Goal: Information Seeking & Learning: Learn about a topic

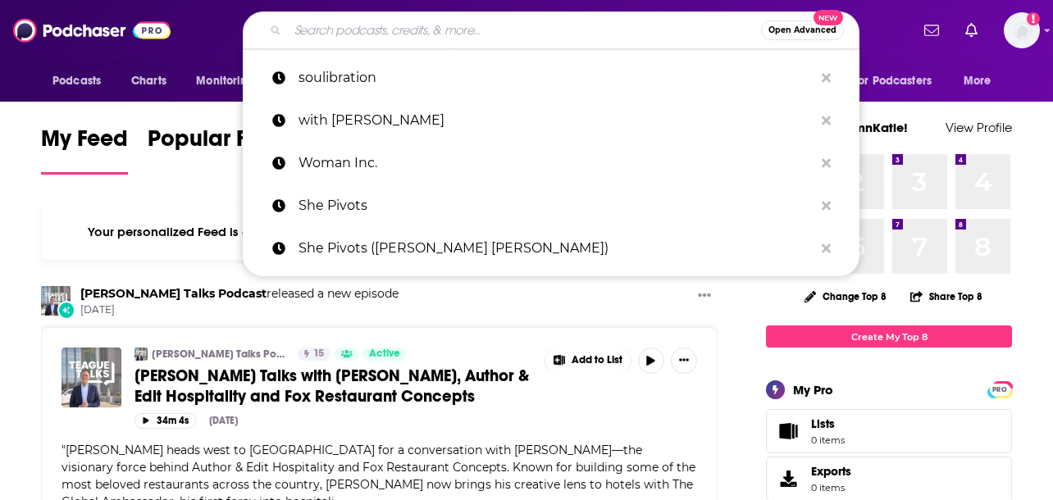
click at [490, 33] on input "Search podcasts, credits, & more..." at bounding box center [524, 30] width 473 height 26
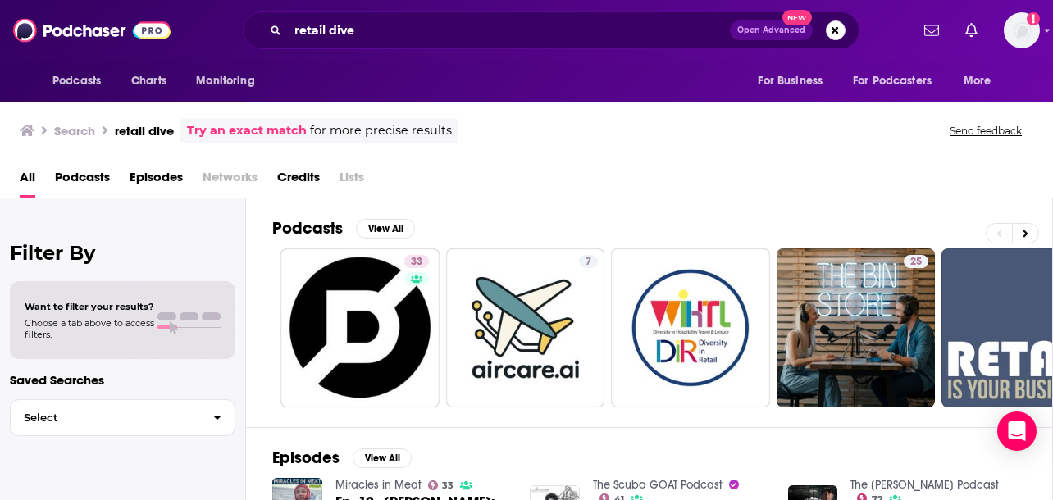
click at [564, 56] on div "Podcasts Charts Monitoring retail dive Open Advanced New For Business For Podca…" at bounding box center [526, 30] width 1053 height 61
click at [562, 47] on div "retail dive Open Advanced New" at bounding box center [551, 30] width 617 height 38
click at [550, 33] on input "retail dive" at bounding box center [509, 30] width 442 height 26
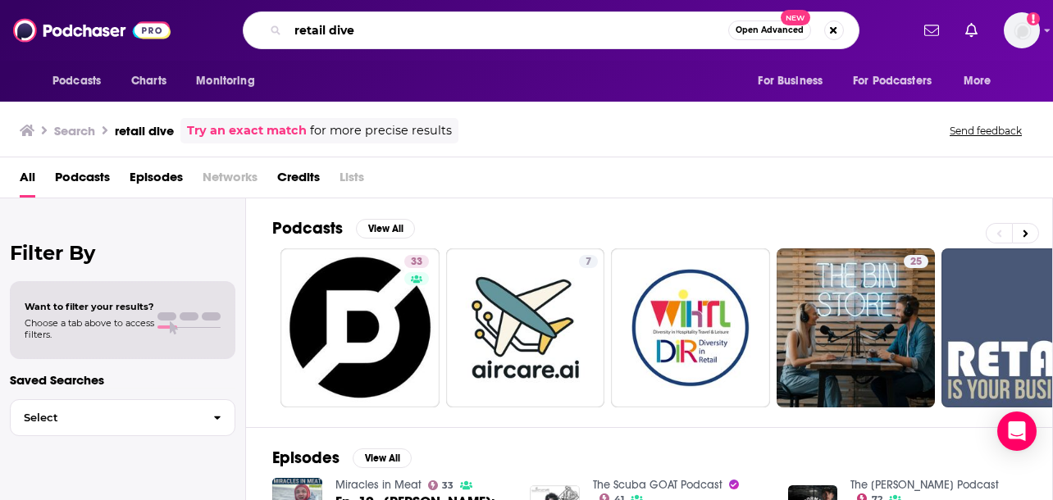
click at [550, 33] on input "retail dive" at bounding box center [508, 30] width 440 height 26
paste input "The Modern Retail Podcast"
type input "The Modern Retail Podcast"
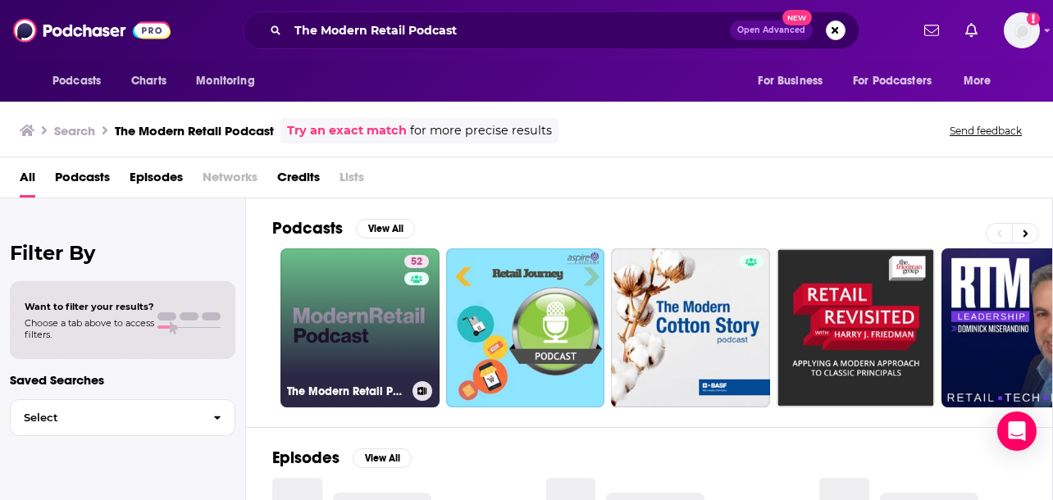
click at [318, 304] on link "52 The Modern Retail Podcast" at bounding box center [360, 328] width 159 height 159
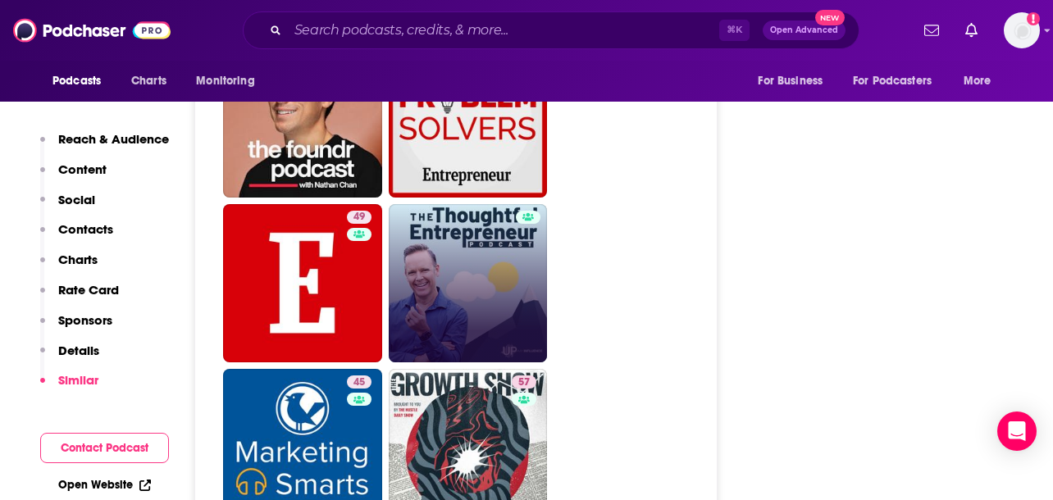
scroll to position [3405, 0]
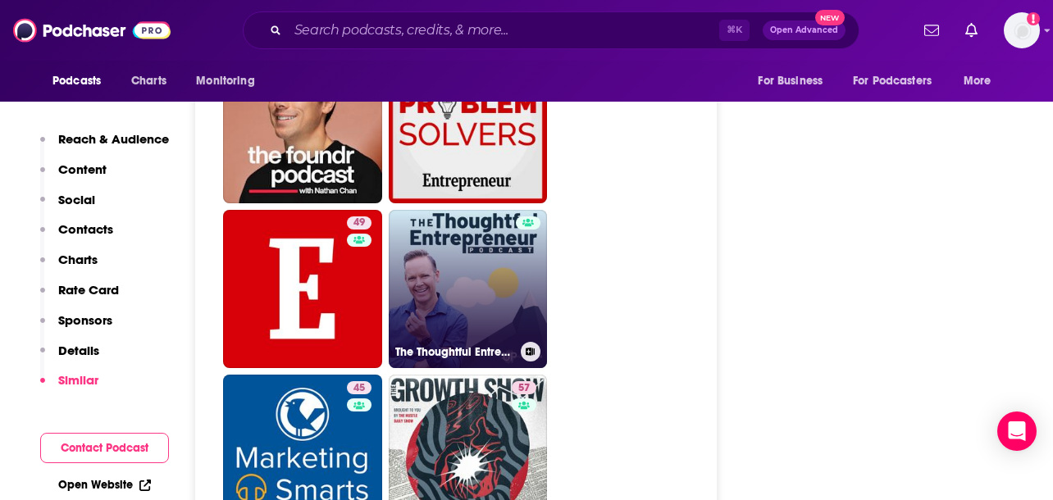
click at [477, 215] on link "The Thoughtful Entrepreneur" at bounding box center [468, 289] width 159 height 159
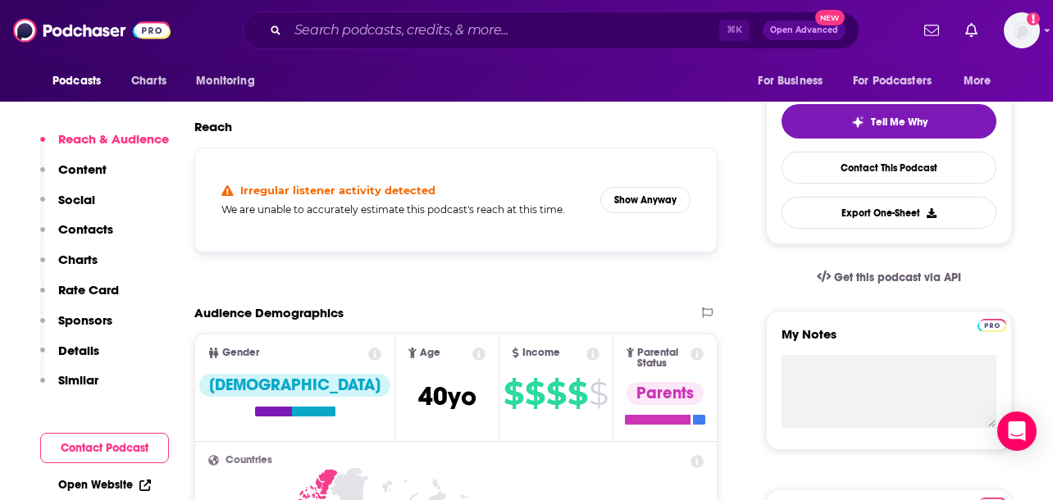
scroll to position [355, 0]
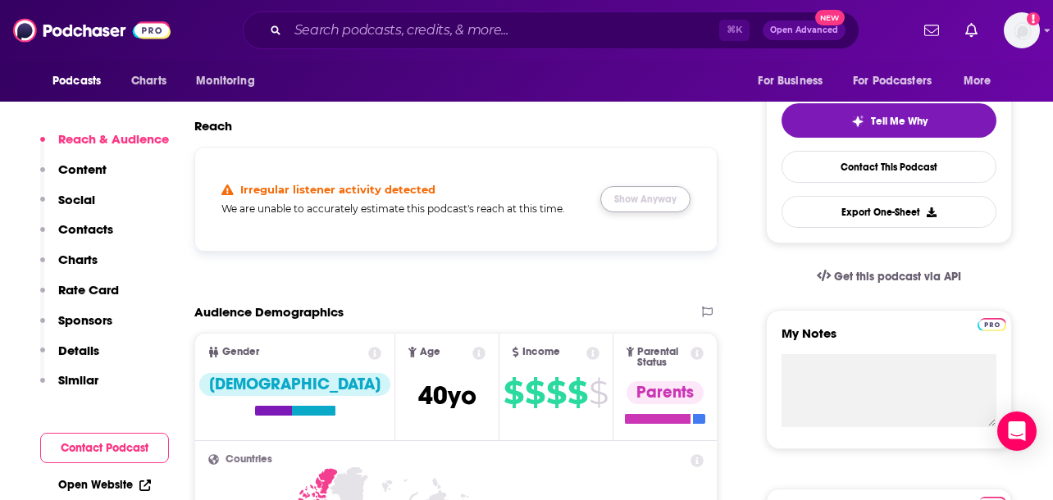
click at [657, 193] on button "Show Anyway" at bounding box center [645, 199] width 90 height 26
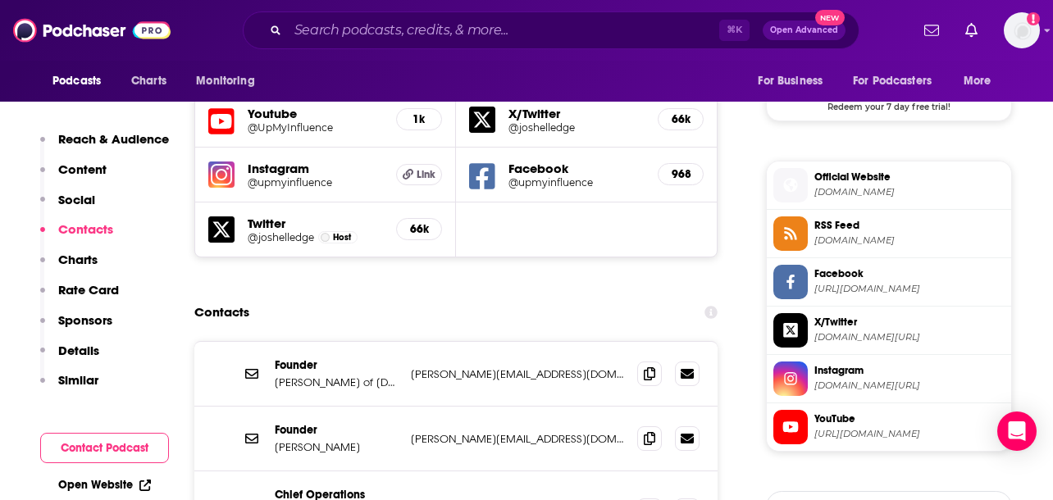
scroll to position [1597, 0]
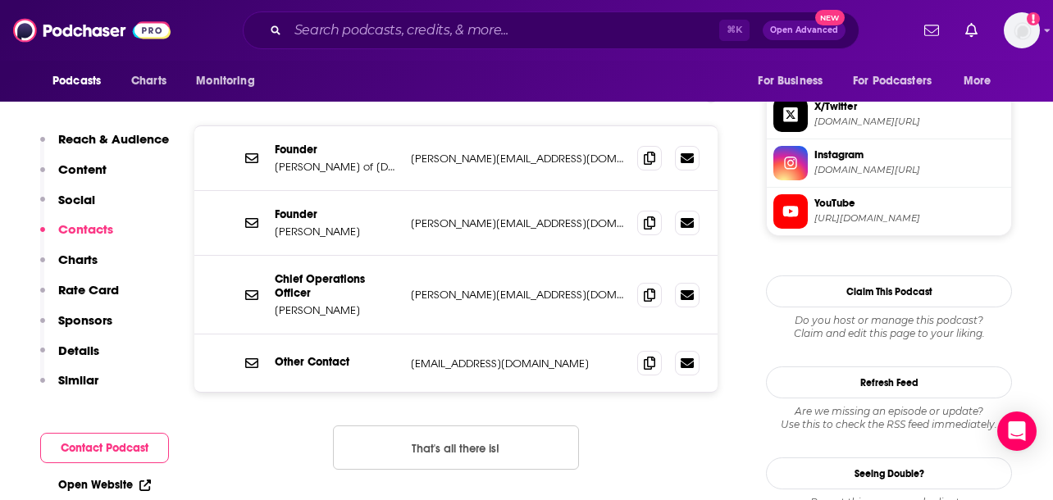
type input "[URL][DOMAIN_NAME]"
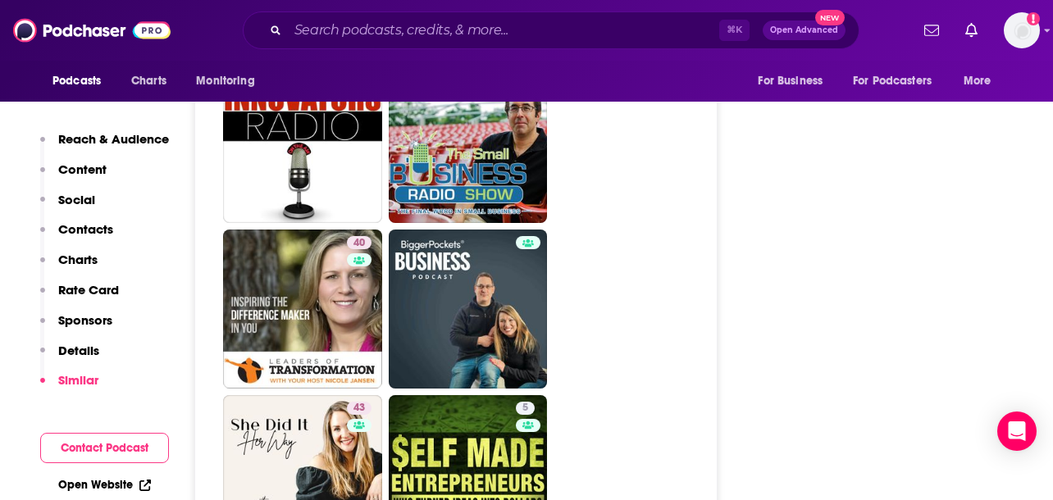
scroll to position [4600, 0]
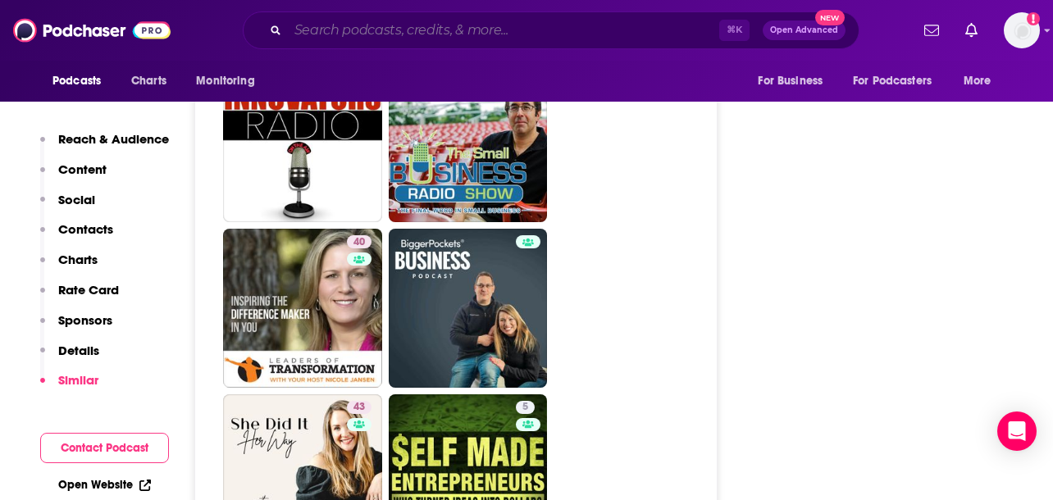
click at [513, 35] on input "Search podcasts, credits, & more..." at bounding box center [503, 30] width 431 height 26
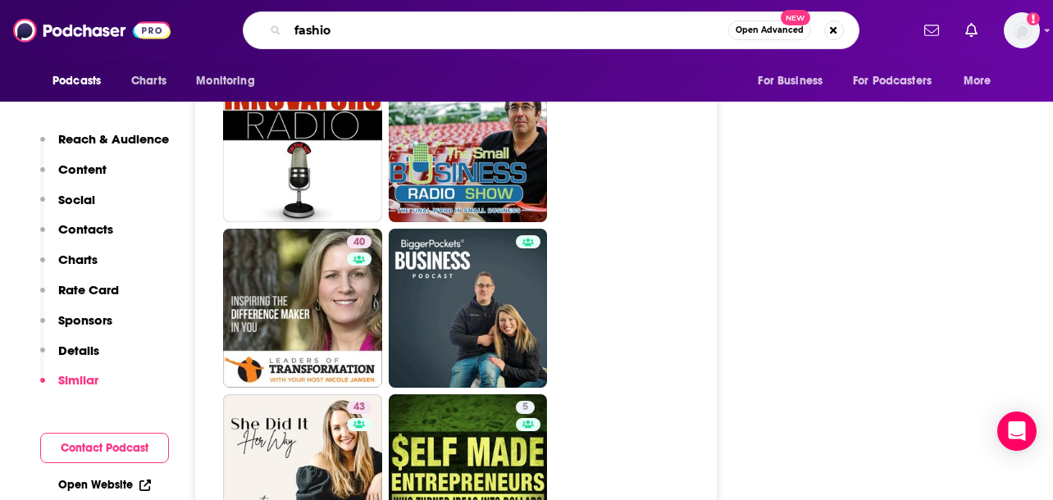
type input "fashion"
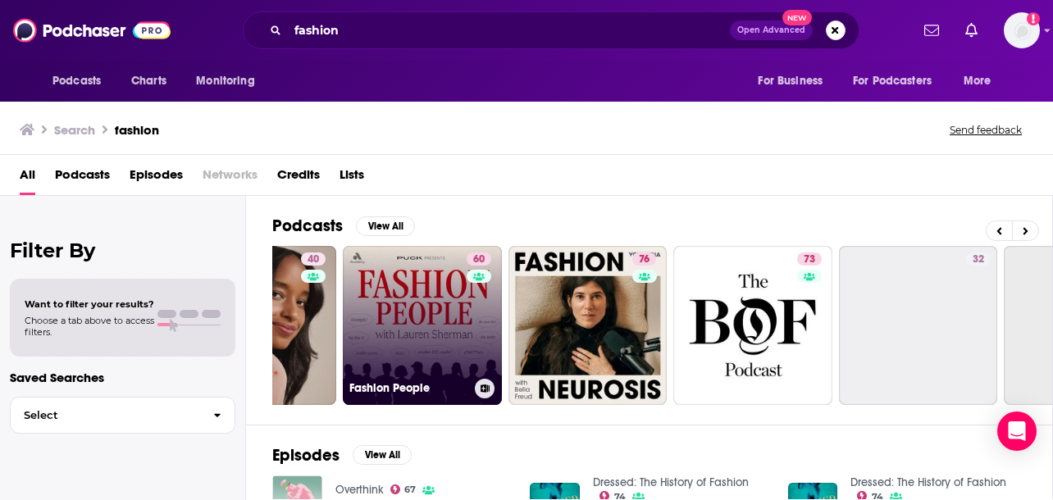
scroll to position [0, 300]
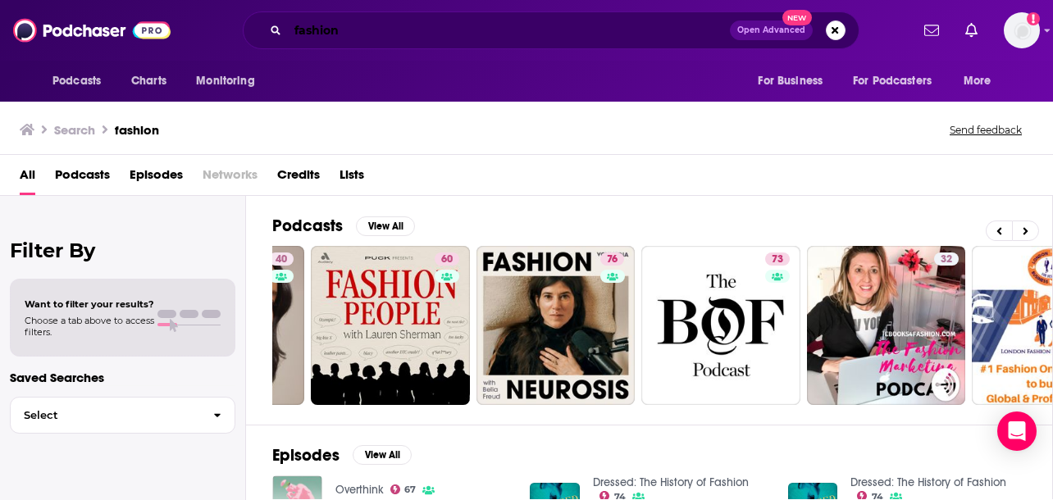
click at [517, 34] on input "fashion" at bounding box center [509, 30] width 442 height 26
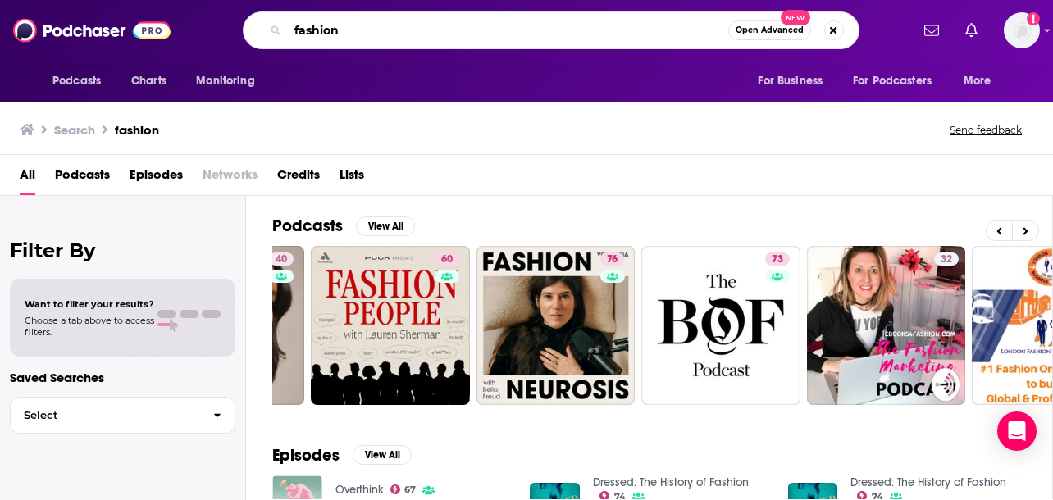
click at [517, 34] on input "fashion" at bounding box center [508, 30] width 440 height 26
click at [515, 34] on input "fashion" at bounding box center [508, 30] width 440 height 26
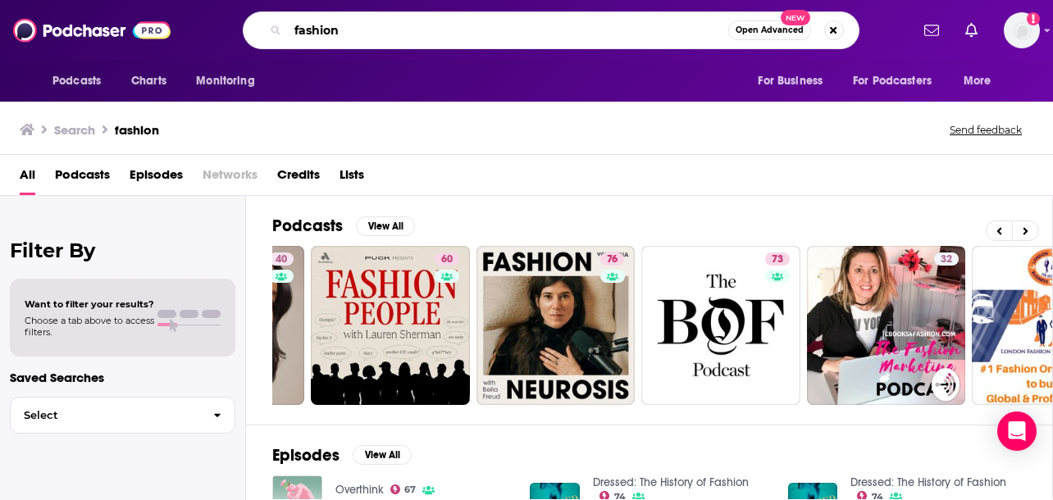
paste input "The Glossy Podcast"
type input "The Glossy Podcast"
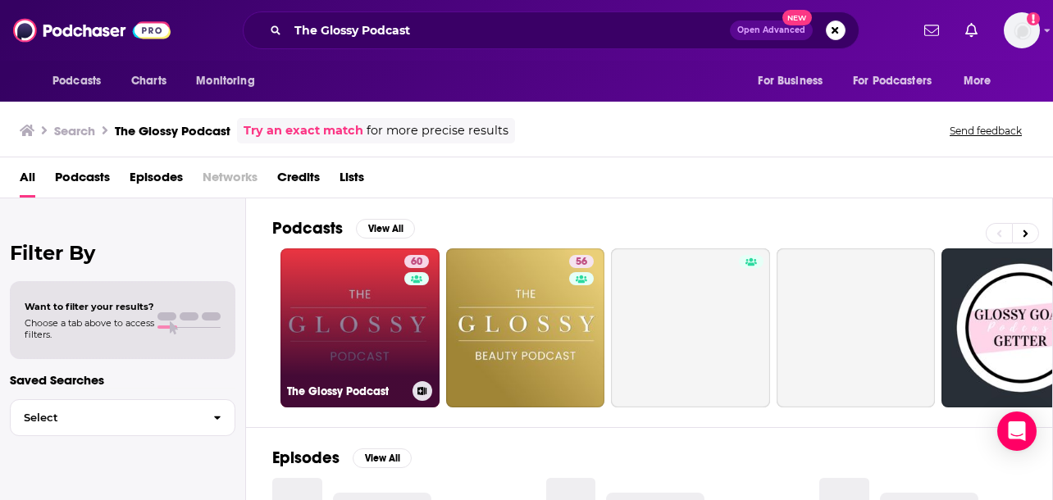
click at [382, 281] on link "60 The Glossy Podcast" at bounding box center [360, 328] width 159 height 159
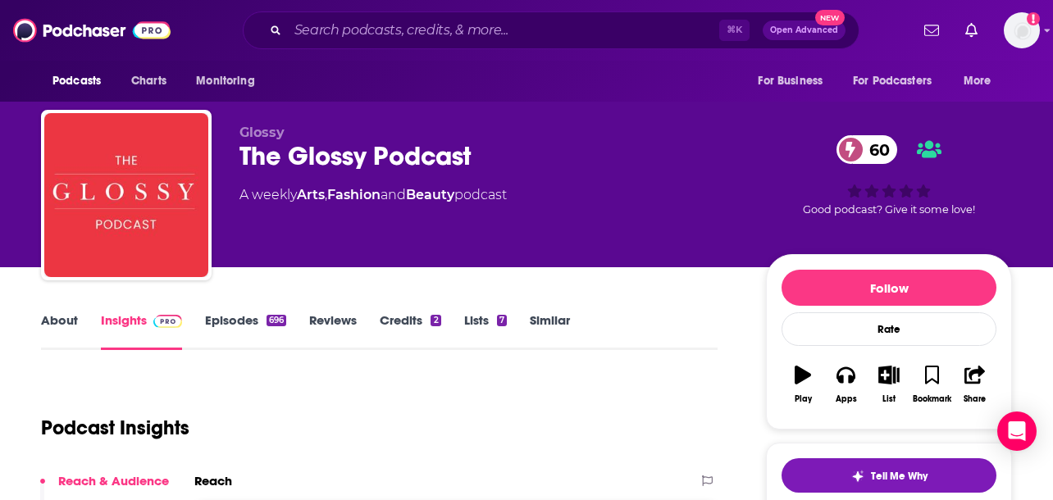
click at [399, 335] on link "Credits 2" at bounding box center [410, 331] width 61 height 38
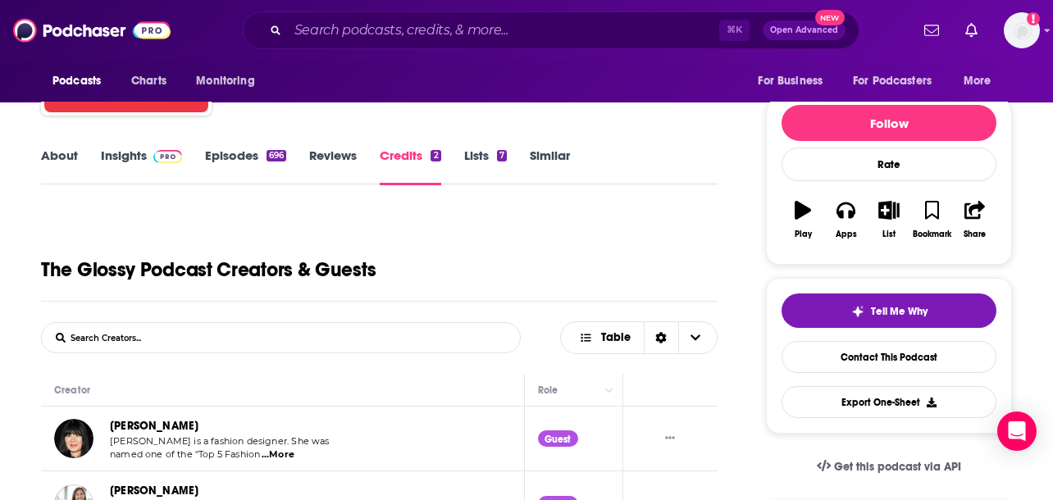
scroll to position [163, 0]
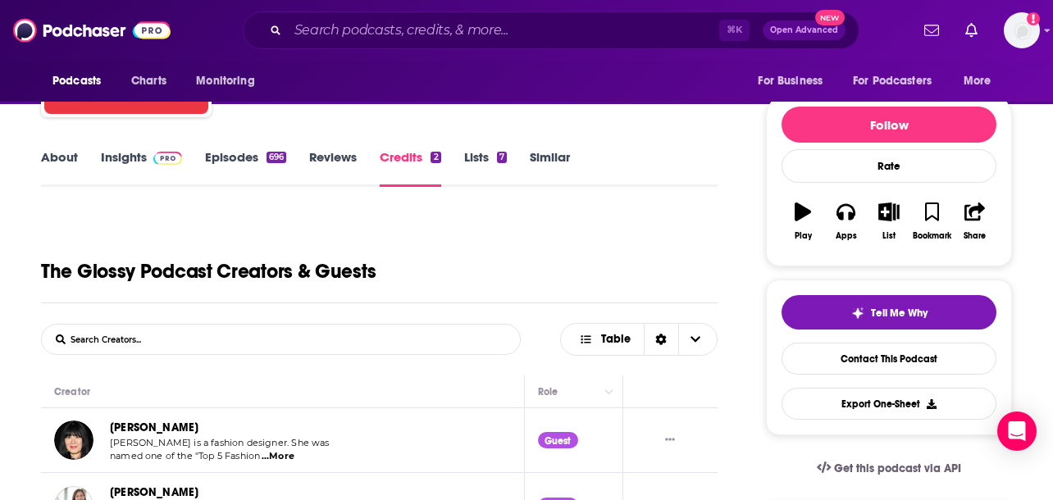
click at [542, 162] on link "Similar" at bounding box center [550, 168] width 40 height 38
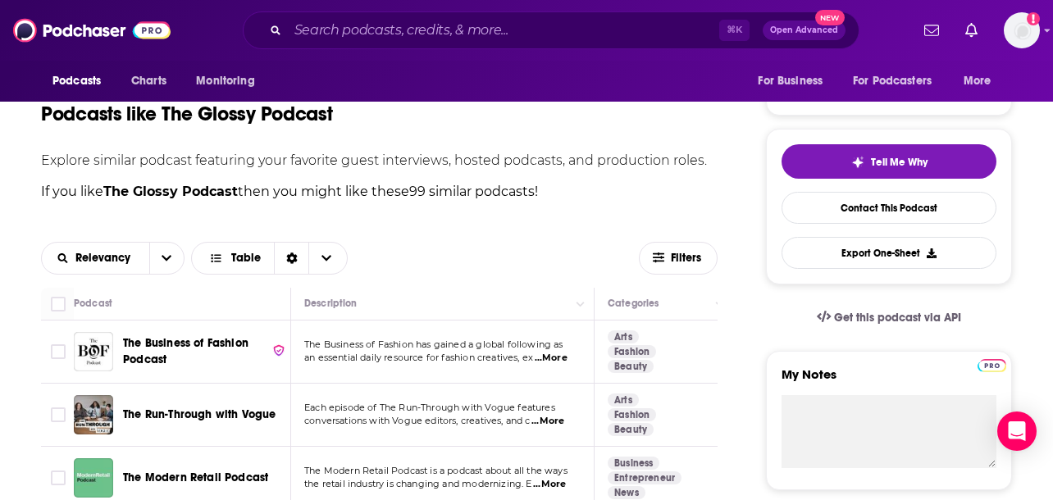
scroll to position [491, 0]
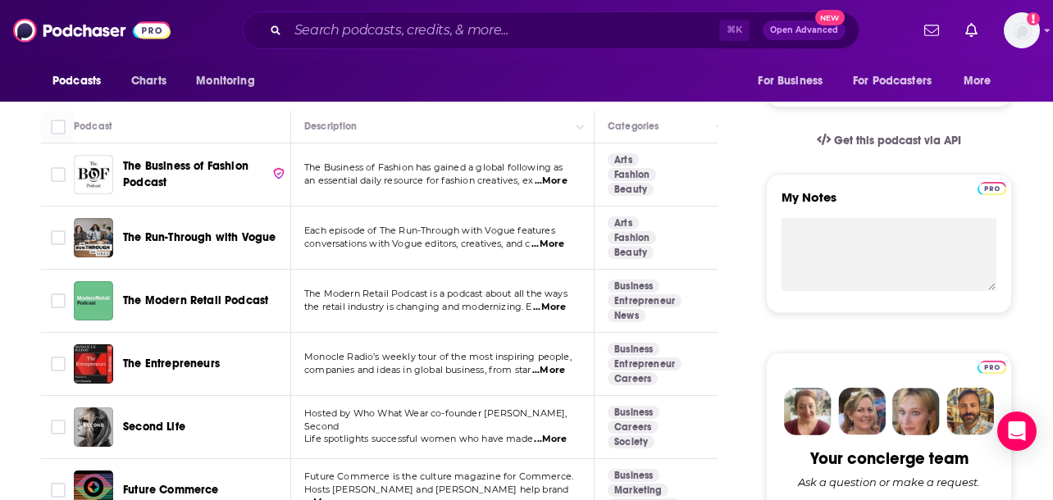
click at [559, 373] on span "...More" at bounding box center [548, 370] width 33 height 13
click at [176, 367] on span "The Entrepreneurs" at bounding box center [171, 364] width 97 height 14
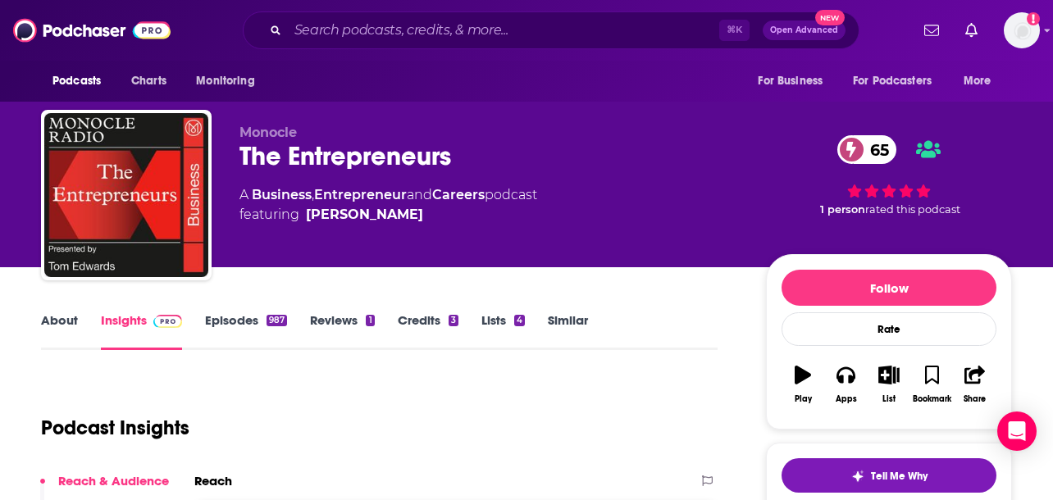
scroll to position [1, 0]
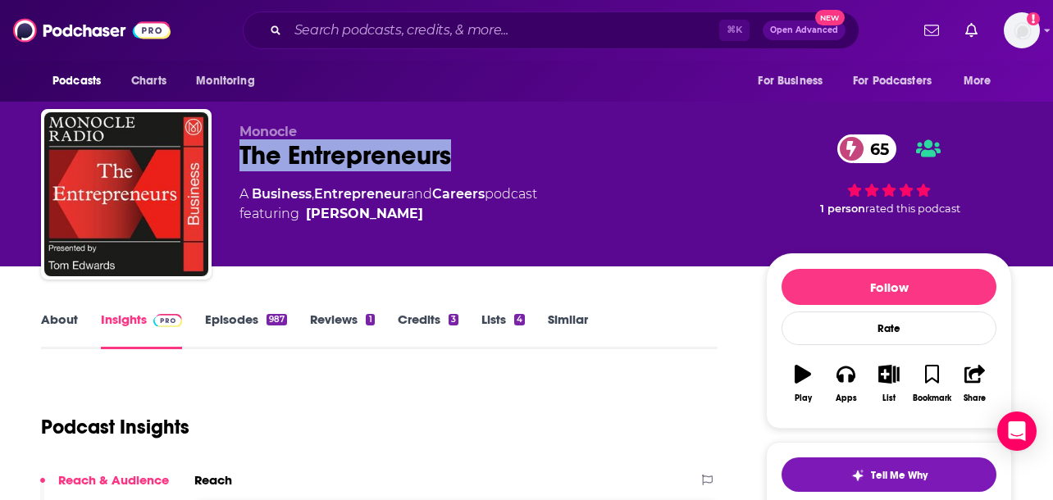
drag, startPoint x: 465, startPoint y: 153, endPoint x: 222, endPoint y: 152, distance: 242.8
click at [223, 153] on div "Monocle The Entrepreneurs 65 A Business , Entrepreneur and Careers podcast feat…" at bounding box center [526, 197] width 971 height 177
copy h2 "The Entrepreneurs"
drag, startPoint x: 407, startPoint y: 216, endPoint x: 385, endPoint y: 214, distance: 21.4
click at [385, 214] on span "featuring [PERSON_NAME]" at bounding box center [388, 214] width 298 height 20
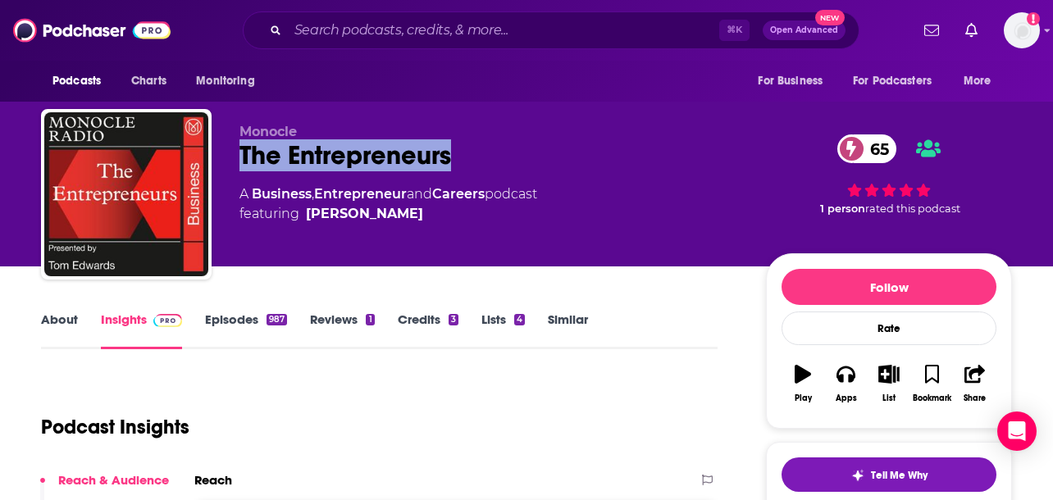
copy span "[PERSON_NAME]"
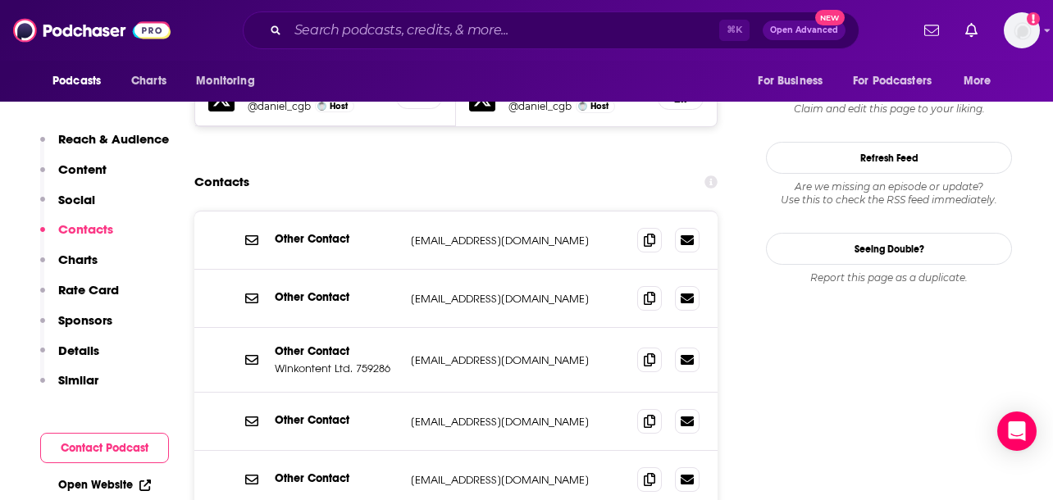
scroll to position [1466, 0]
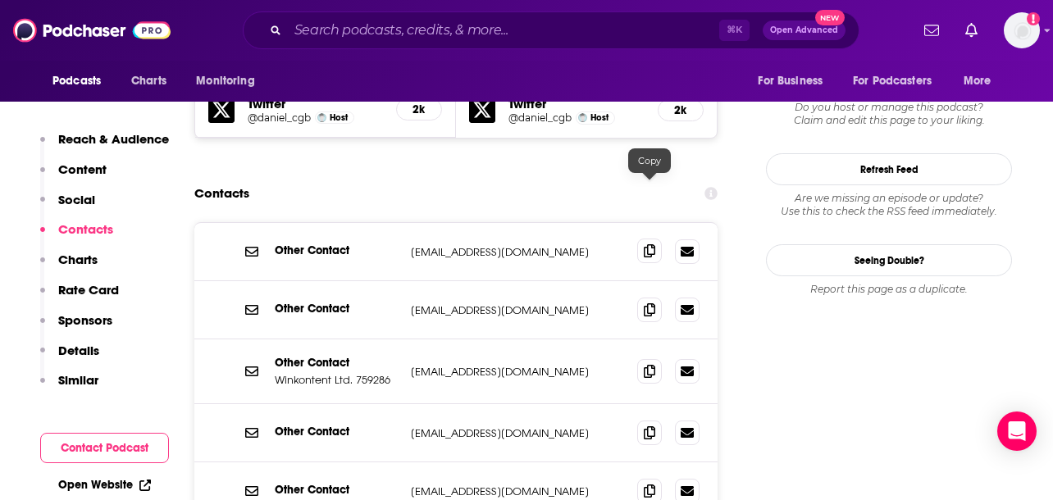
click at [644, 244] on icon at bounding box center [649, 250] width 11 height 13
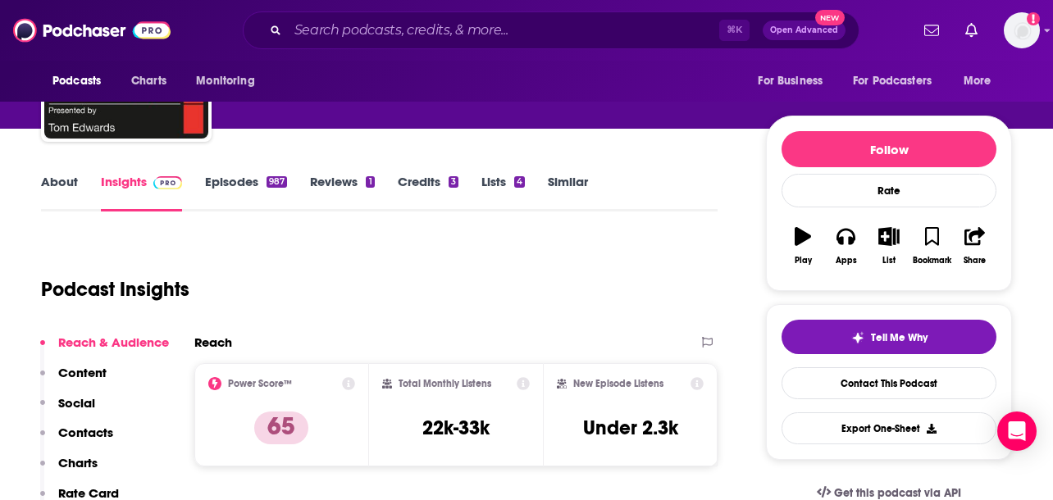
scroll to position [138, 0]
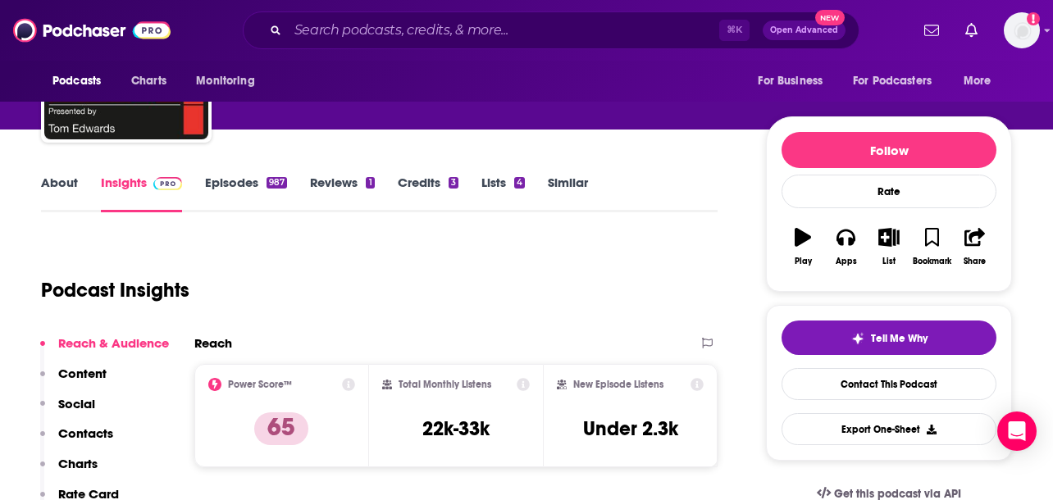
click at [572, 189] on link "Similar" at bounding box center [568, 194] width 40 height 38
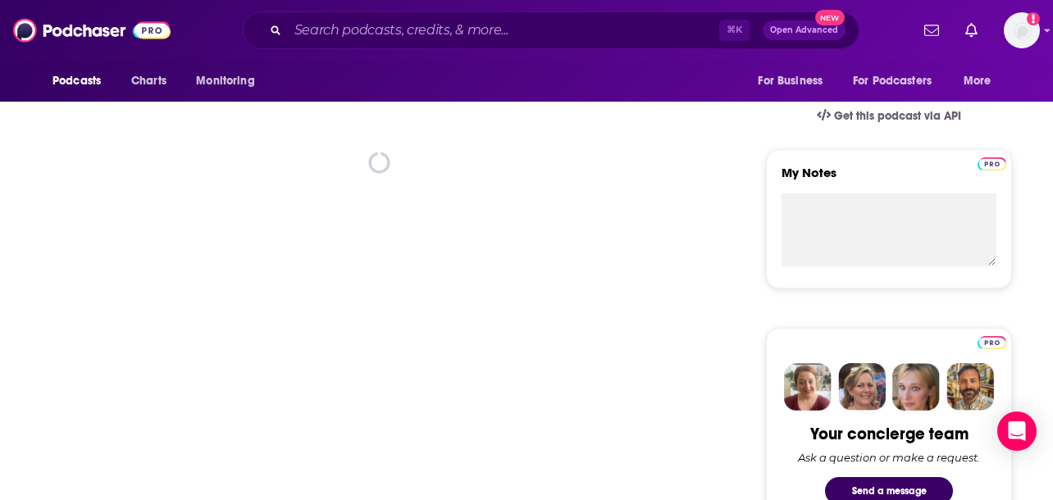
scroll to position [511, 0]
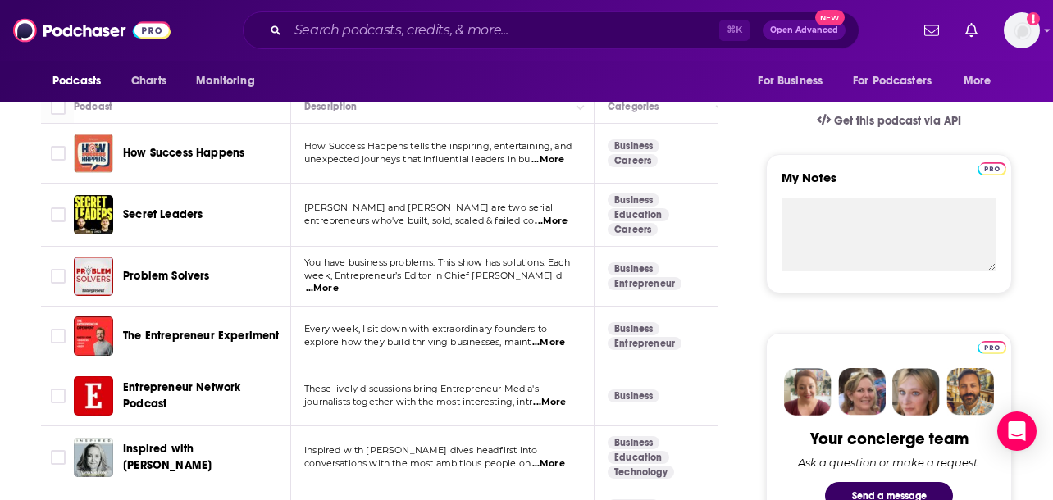
click at [550, 157] on span "...More" at bounding box center [547, 159] width 33 height 13
click at [696, 180] on td "Business Careers" at bounding box center [664, 154] width 139 height 60
click at [339, 282] on span "...More" at bounding box center [322, 288] width 33 height 13
click at [208, 281] on span "Problem Solvers" at bounding box center [166, 276] width 87 height 14
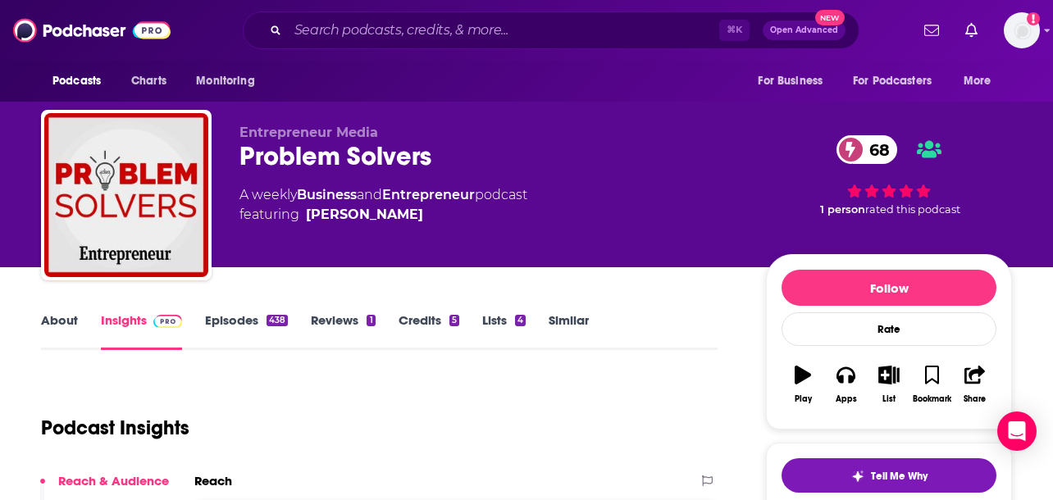
drag, startPoint x: 413, startPoint y: 210, endPoint x: 381, endPoint y: 212, distance: 31.3
click at [383, 212] on span "featuring [PERSON_NAME]" at bounding box center [383, 215] width 288 height 20
copy span "[PERSON_NAME]"
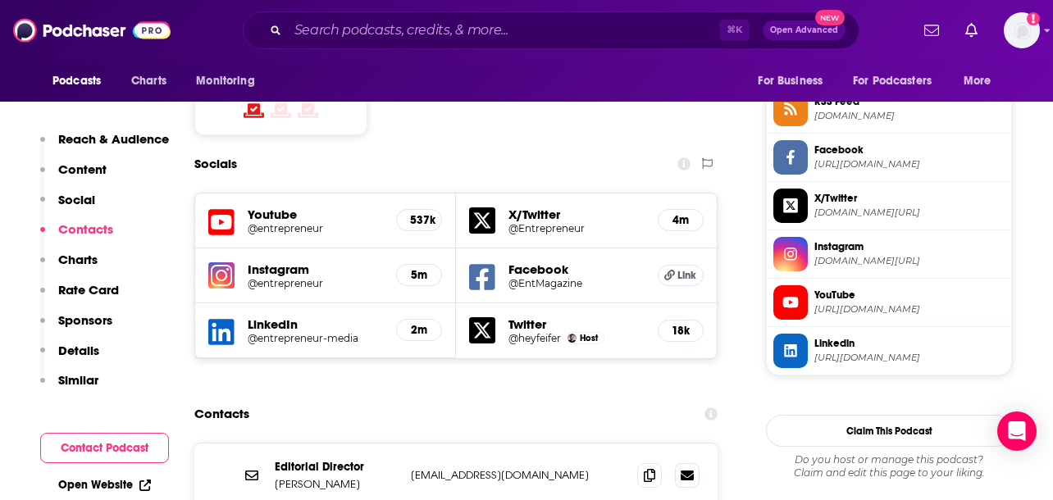
scroll to position [1506, 0]
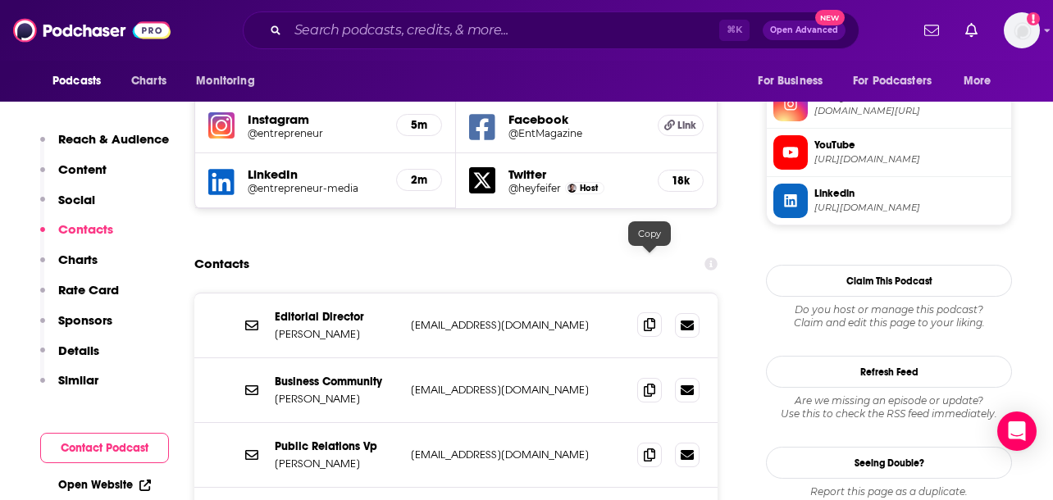
click at [649, 312] on span at bounding box center [649, 324] width 25 height 25
